Goal: Information Seeking & Learning: Learn about a topic

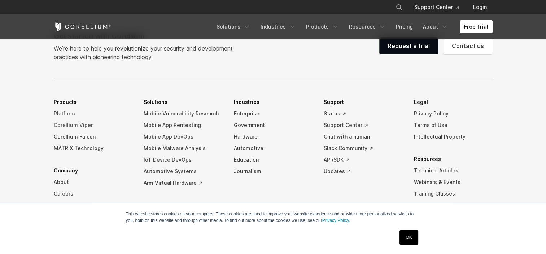
scroll to position [1705, 0]
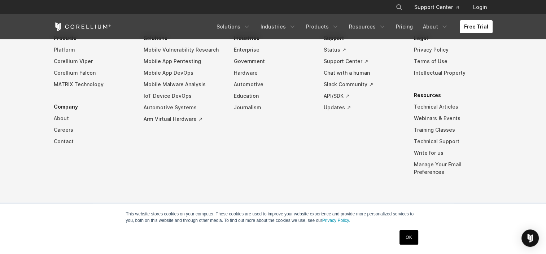
click at [57, 124] on link "About" at bounding box center [93, 119] width 79 height 12
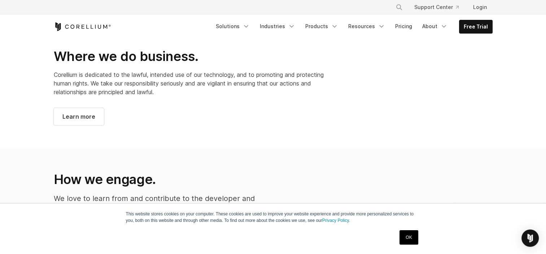
scroll to position [584, 0]
click at [401, 238] on link "OK" at bounding box center [408, 237] width 18 height 14
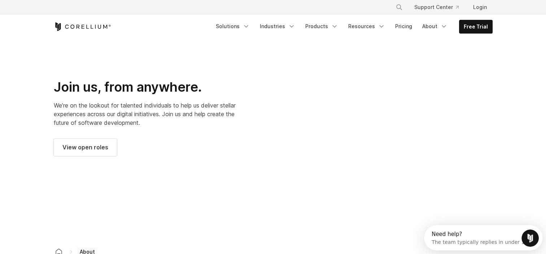
scroll to position [974, 0]
